Goal: Task Accomplishment & Management: Manage account settings

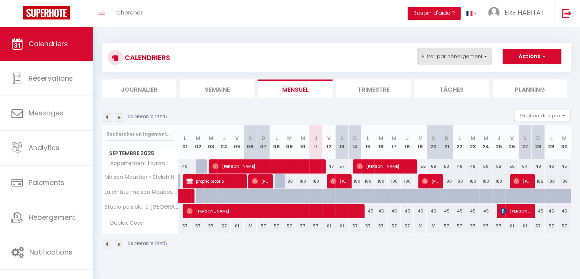
click at [437, 52] on button "Filtrer par hébergement" at bounding box center [454, 56] width 73 height 15
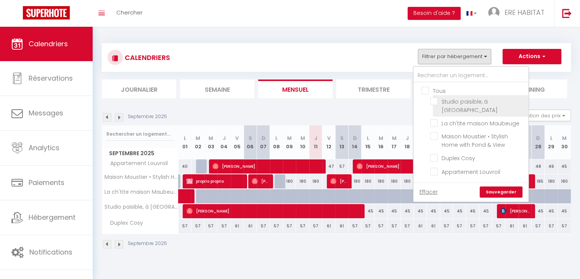
click at [437, 103] on input "Studio paisible, à [GEOGRAPHIC_DATA]" at bounding box center [477, 101] width 95 height 8
checkbox input "true"
checkbox input "false"
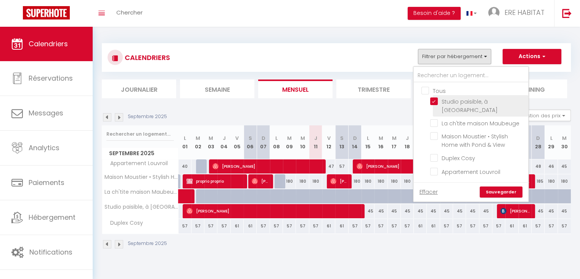
checkbox input "false"
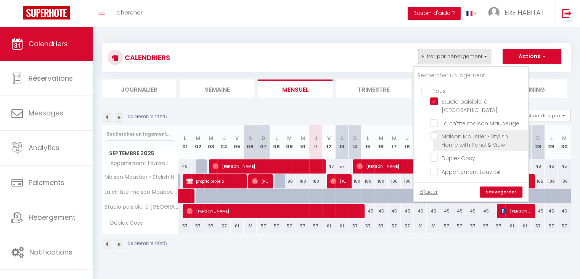
click at [435, 132] on input "Maison Moustier • Stylish Home with Pond & View" at bounding box center [477, 136] width 95 height 8
checkbox input "true"
checkbox input "false"
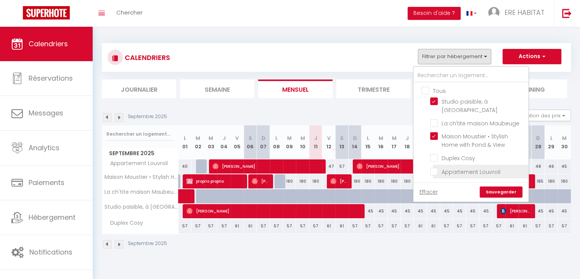
click at [437, 167] on input "Appartement Louvroil" at bounding box center [477, 171] width 95 height 8
checkbox input "true"
checkbox input "false"
click at [499, 186] on link "Sauvegarder" at bounding box center [501, 191] width 43 height 11
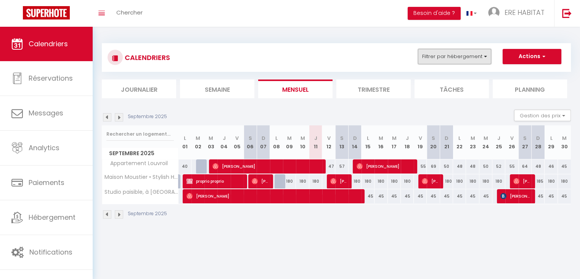
click at [452, 58] on button "Filtrer par hébergement" at bounding box center [454, 56] width 73 height 15
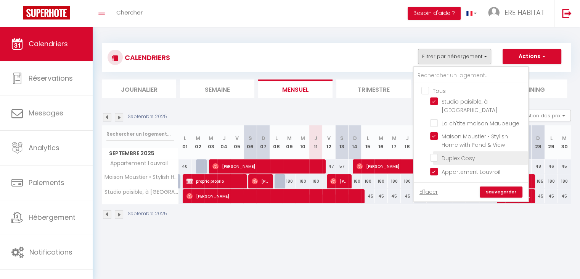
click at [435, 153] on input "Duplex Cosy" at bounding box center [477, 157] width 95 height 8
checkbox input "true"
checkbox input "false"
click at [511, 186] on link "Sauvegarder" at bounding box center [501, 191] width 43 height 11
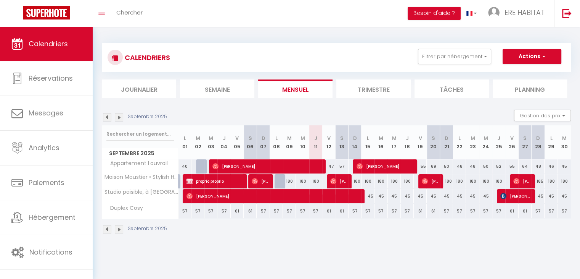
click at [186, 31] on div "CALENDRIERS Filtrer par hébergement Tous Studio paisible, à [GEOGRAPHIC_DATA]ti…" at bounding box center [337, 139] width 488 height 224
click at [182, 31] on div "CALENDRIERS Filtrer par hébergement Tous Studio paisible, à [GEOGRAPHIC_DATA]ti…" at bounding box center [337, 139] width 488 height 224
click at [359, 37] on div "CALENDRIERS Filtrer par hébergement Tous Studio paisible, à [GEOGRAPHIC_DATA]ti…" at bounding box center [336, 138] width 469 height 205
click at [237, 106] on section "Septembre 2025 Gestion des prix Nb Nuits minimum Règles Disponibilité Septembre…" at bounding box center [336, 171] width 469 height 139
drag, startPoint x: 225, startPoint y: 37, endPoint x: 240, endPoint y: 48, distance: 18.0
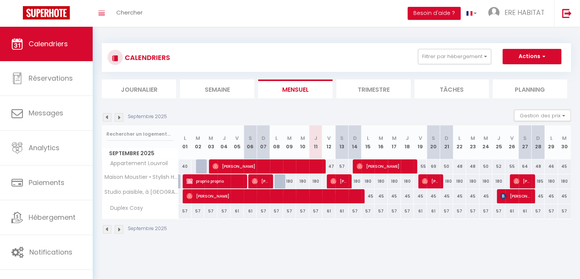
click at [231, 42] on div "CALENDRIERS Filtrer par hébergement Tous Studio paisible, à [GEOGRAPHIC_DATA]ti…" at bounding box center [336, 138] width 469 height 205
click at [279, 108] on section "Septembre 2025 Gestion des prix Nb Nuits minimum Règles Disponibilité Septembre…" at bounding box center [336, 171] width 469 height 139
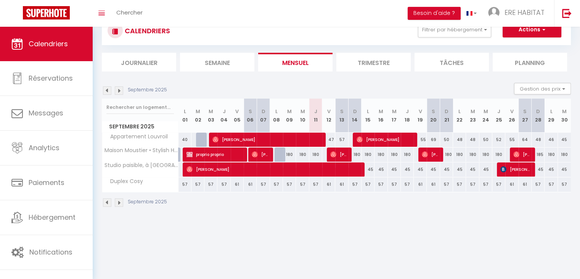
click at [316, 184] on div "57" at bounding box center [316, 184] width 13 height 14
type input "57"
type input "Jeu 11 Septembre 2025"
type input "Ven 12 Septembre 2025"
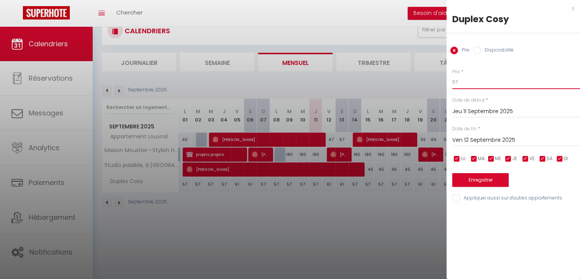
click at [466, 83] on input "57" at bounding box center [517, 82] width 128 height 14
type input "50"
click at [466, 180] on button "Enregistrer" at bounding box center [481, 180] width 56 height 14
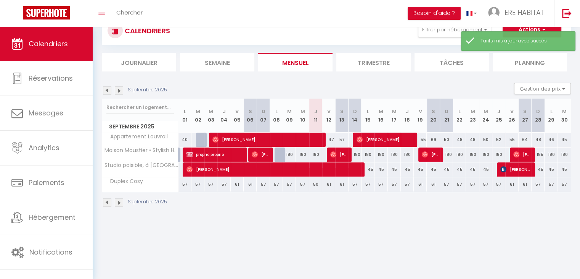
click at [330, 184] on div "61" at bounding box center [328, 184] width 13 height 14
type input "61"
type input "Ven 12 Septembre 2025"
type input "[DATE]"
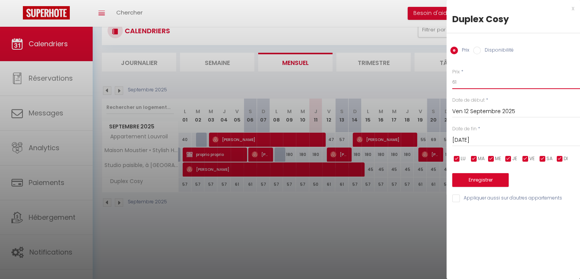
click at [458, 85] on input "61" at bounding box center [517, 82] width 128 height 14
type input "60"
click at [472, 180] on button "Enregistrer" at bounding box center [481, 180] width 56 height 14
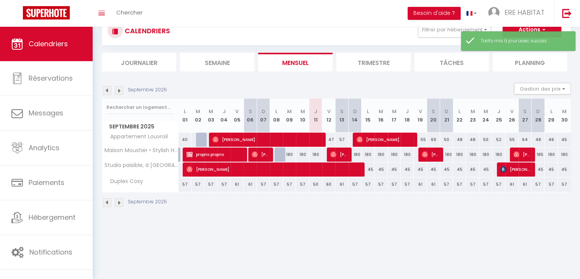
click at [340, 184] on div "61" at bounding box center [341, 184] width 13 height 14
type input "61"
type input "[DATE]"
type input "Dim 14 Septembre 2025"
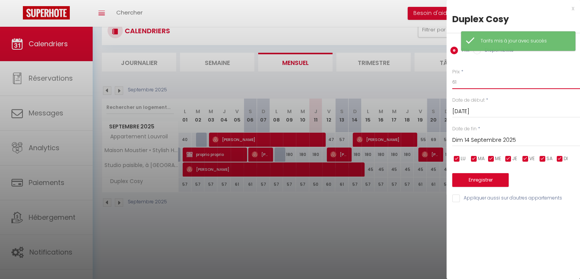
click at [463, 81] on input "61" at bounding box center [517, 82] width 128 height 14
type input "6"
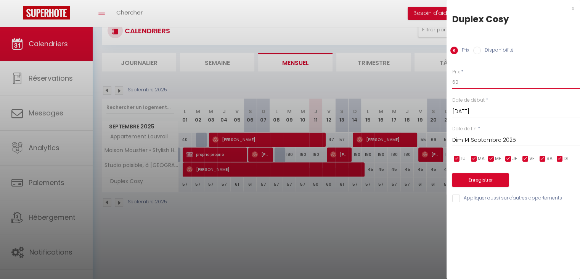
type input "60"
click at [476, 181] on button "Enregistrer" at bounding box center [481, 180] width 56 height 14
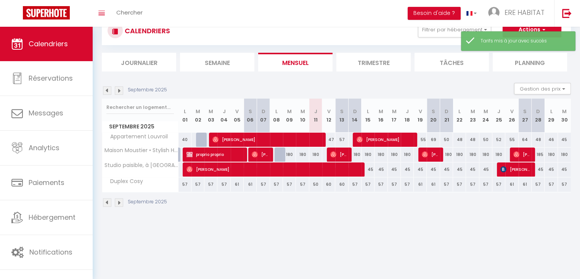
click at [356, 184] on div "57" at bounding box center [355, 184] width 13 height 14
type input "57"
type input "Dim 14 Septembre 2025"
type input "Lun 15 Septembre 2025"
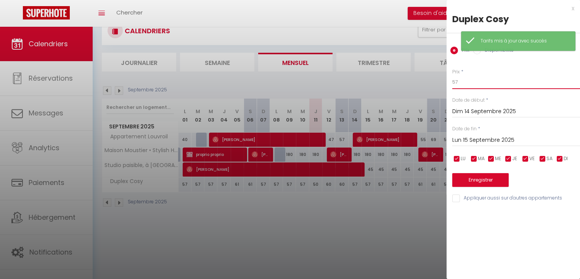
click at [469, 83] on input "57" at bounding box center [517, 82] width 128 height 14
type input "5"
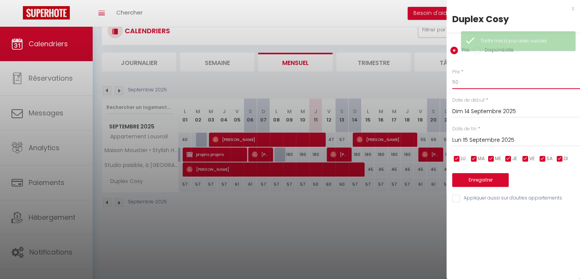
type input "50"
click at [475, 179] on button "Enregistrer" at bounding box center [481, 180] width 56 height 14
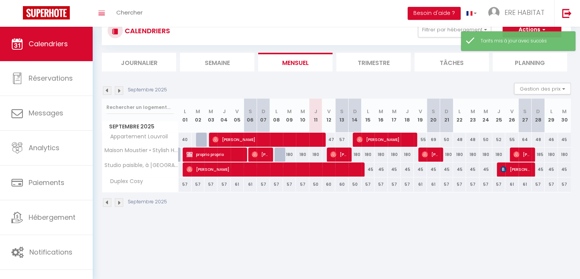
click at [366, 182] on div "57" at bounding box center [368, 184] width 13 height 14
type input "57"
type input "Lun 15 Septembre 2025"
type input "[DATE]"
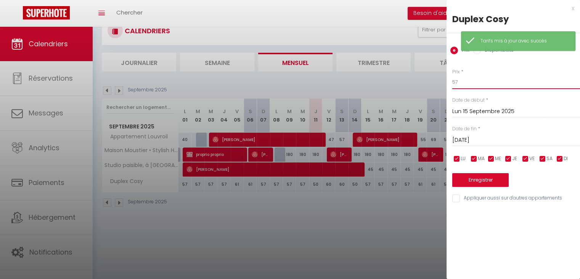
click at [467, 84] on input "57" at bounding box center [517, 82] width 128 height 14
type input "50"
click at [474, 180] on button "Enregistrer" at bounding box center [481, 180] width 56 height 14
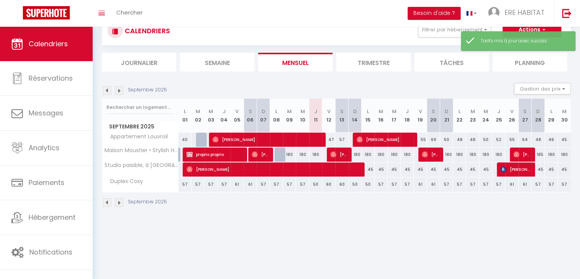
click at [380, 185] on div "57" at bounding box center [381, 184] width 13 height 14
type input "57"
type input "[DATE]"
type input "Mer 17 Septembre 2025"
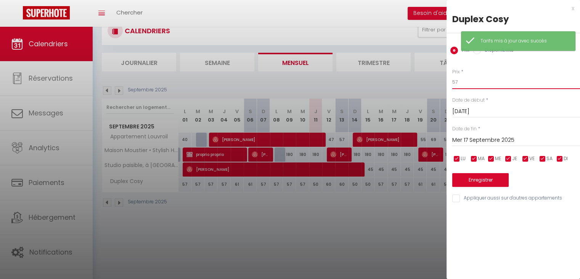
click at [459, 84] on input "57" at bounding box center [517, 82] width 128 height 14
type input "50"
click at [472, 180] on button "Enregistrer" at bounding box center [481, 180] width 56 height 14
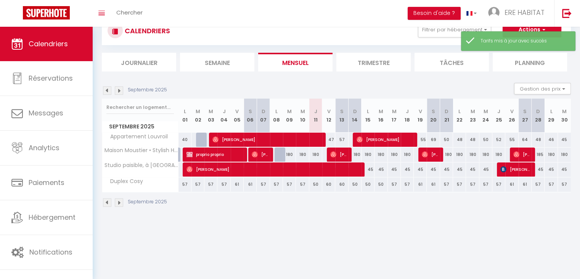
click at [397, 183] on div "57" at bounding box center [394, 184] width 13 height 14
type input "57"
type input "Mer 17 Septembre 2025"
type input "Jeu 18 Septembre 2025"
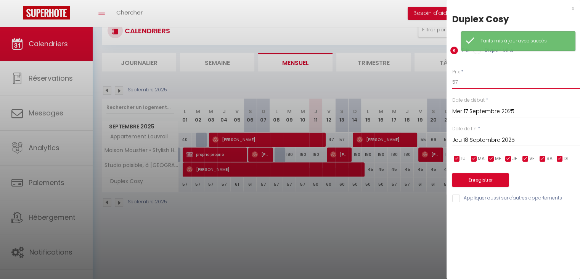
click at [461, 85] on input "57" at bounding box center [517, 82] width 128 height 14
type input "50"
click at [473, 180] on button "Enregistrer" at bounding box center [481, 180] width 56 height 14
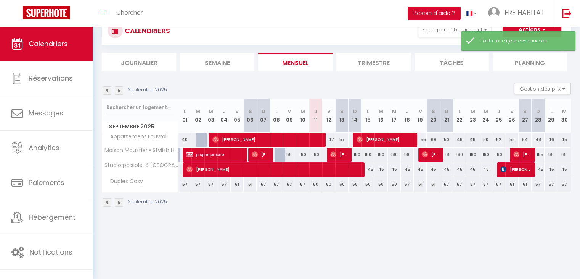
click at [407, 184] on div "57" at bounding box center [407, 184] width 13 height 14
type input "57"
type input "Jeu 18 Septembre 2025"
type input "Ven 19 Septembre 2025"
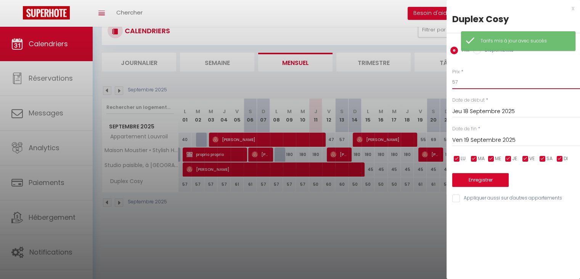
click at [471, 81] on input "57" at bounding box center [517, 82] width 128 height 14
type input "50"
click at [472, 176] on button "Enregistrer" at bounding box center [481, 180] width 56 height 14
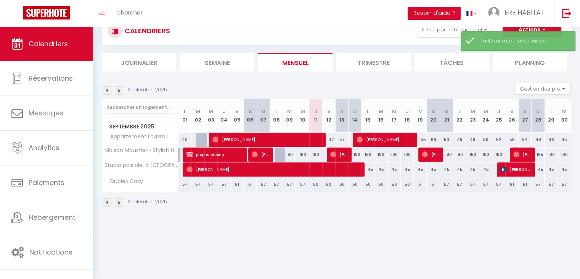
click at [421, 184] on div "61" at bounding box center [420, 184] width 13 height 14
type input "61"
type input "Ven 19 Septembre 2025"
type input "[DATE]"
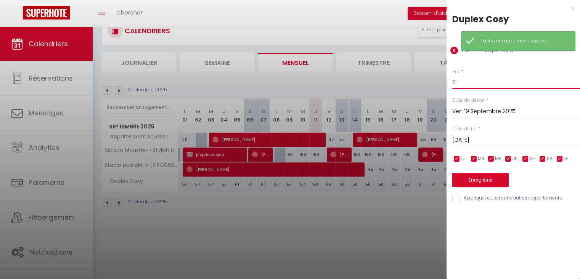
click at [466, 84] on input "61" at bounding box center [517, 82] width 128 height 14
type input "6"
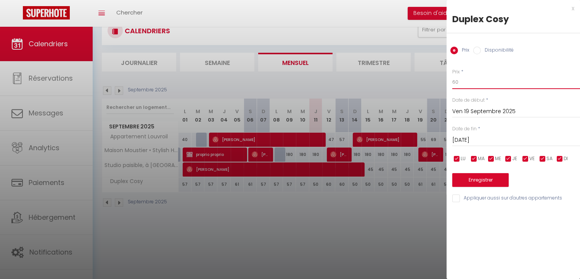
type input "60"
click at [469, 176] on button "Enregistrer" at bounding box center [481, 180] width 56 height 14
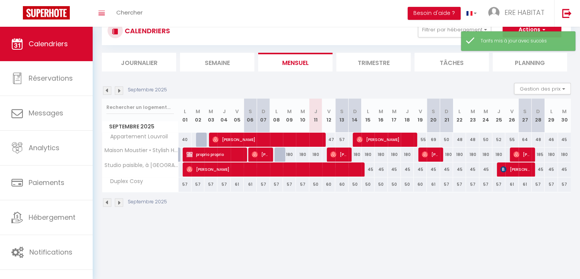
click at [432, 183] on div "61" at bounding box center [433, 184] width 13 height 14
type input "61"
type input "[DATE]"
type input "Dim 21 Septembre 2025"
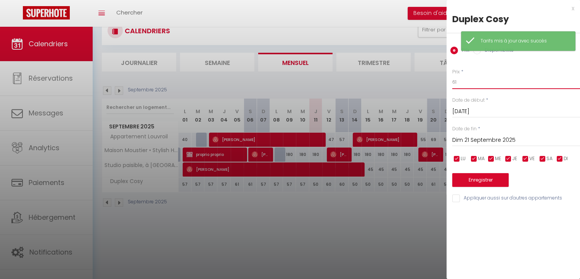
click at [468, 81] on input "61" at bounding box center [517, 82] width 128 height 14
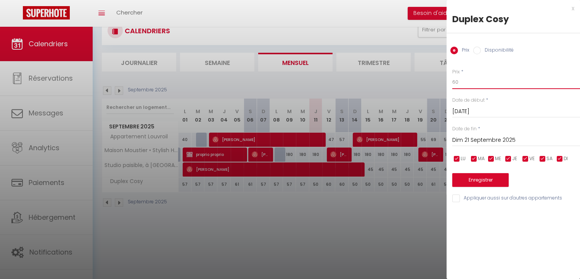
type input "60"
click at [469, 181] on button "Enregistrer" at bounding box center [481, 180] width 56 height 14
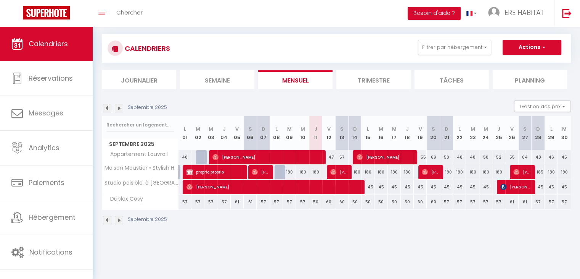
scroll to position [0, 0]
